Goal: Transaction & Acquisition: Obtain resource

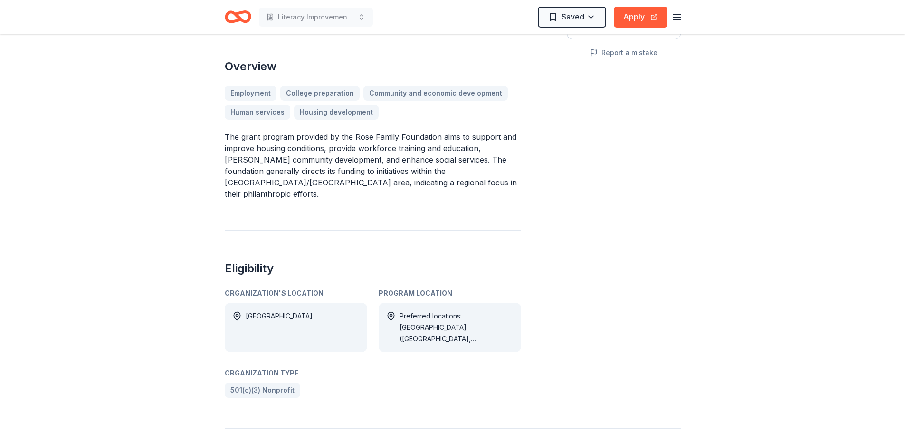
scroll to position [127, 0]
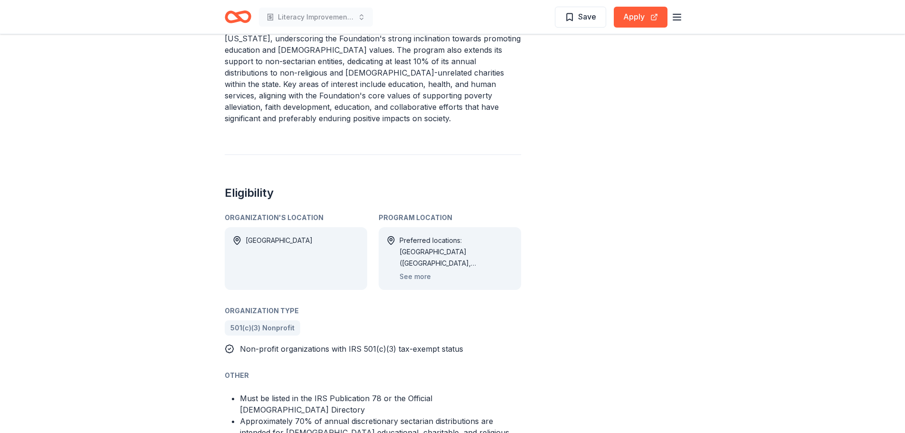
scroll to position [443, 0]
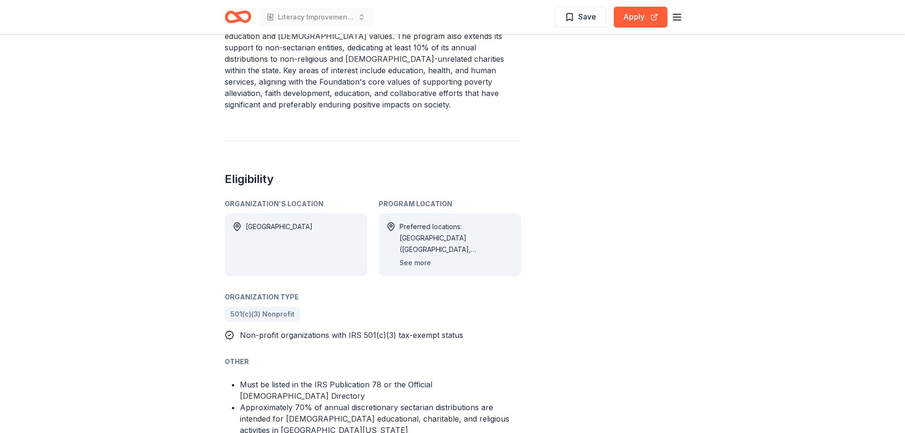
click at [423, 257] on button "See more" at bounding box center [414, 262] width 31 height 11
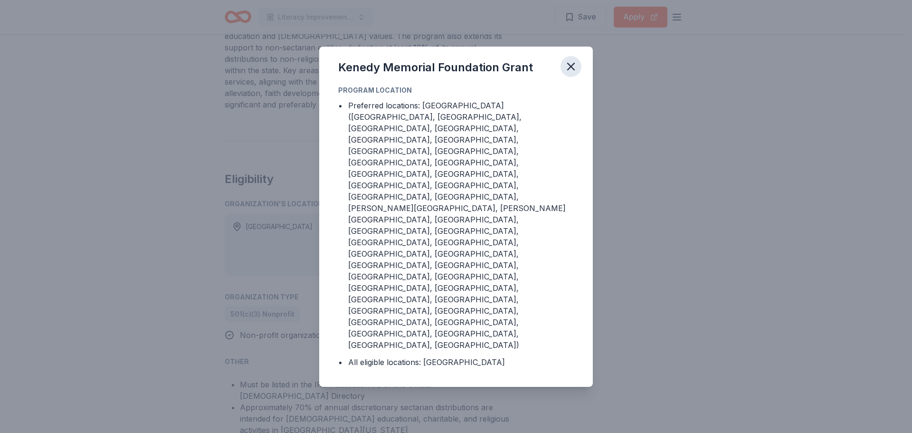
click at [572, 77] on button "button" at bounding box center [570, 66] width 21 height 21
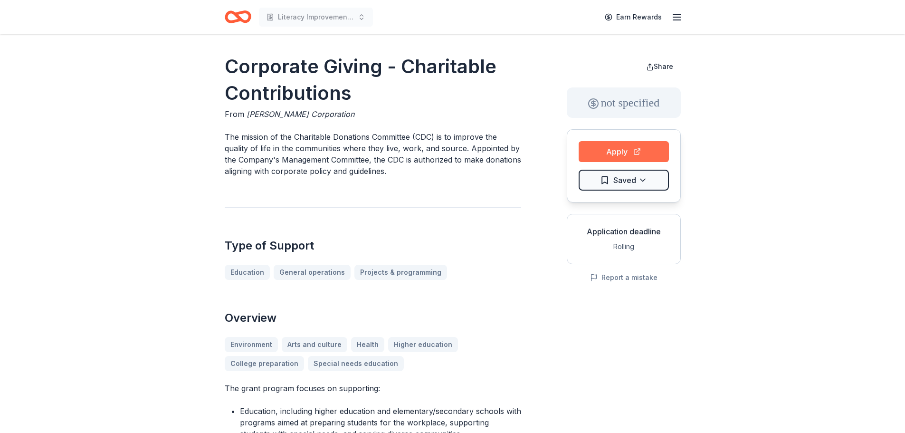
click at [616, 150] on button "Apply" at bounding box center [623, 151] width 90 height 21
